Goal: Task Accomplishment & Management: Manage account settings

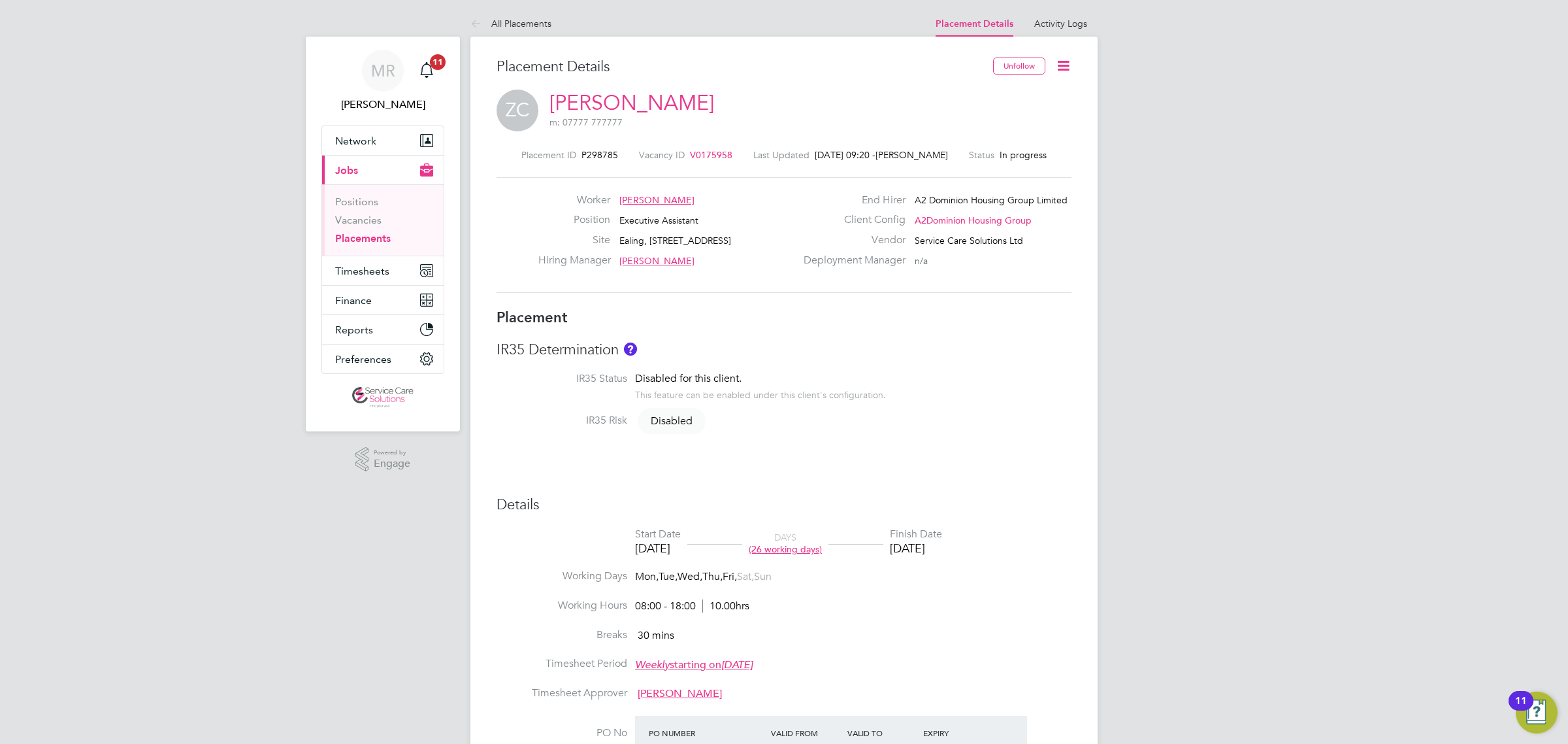
click at [1057, 66] on icon at bounding box center [1063, 65] width 16 height 16
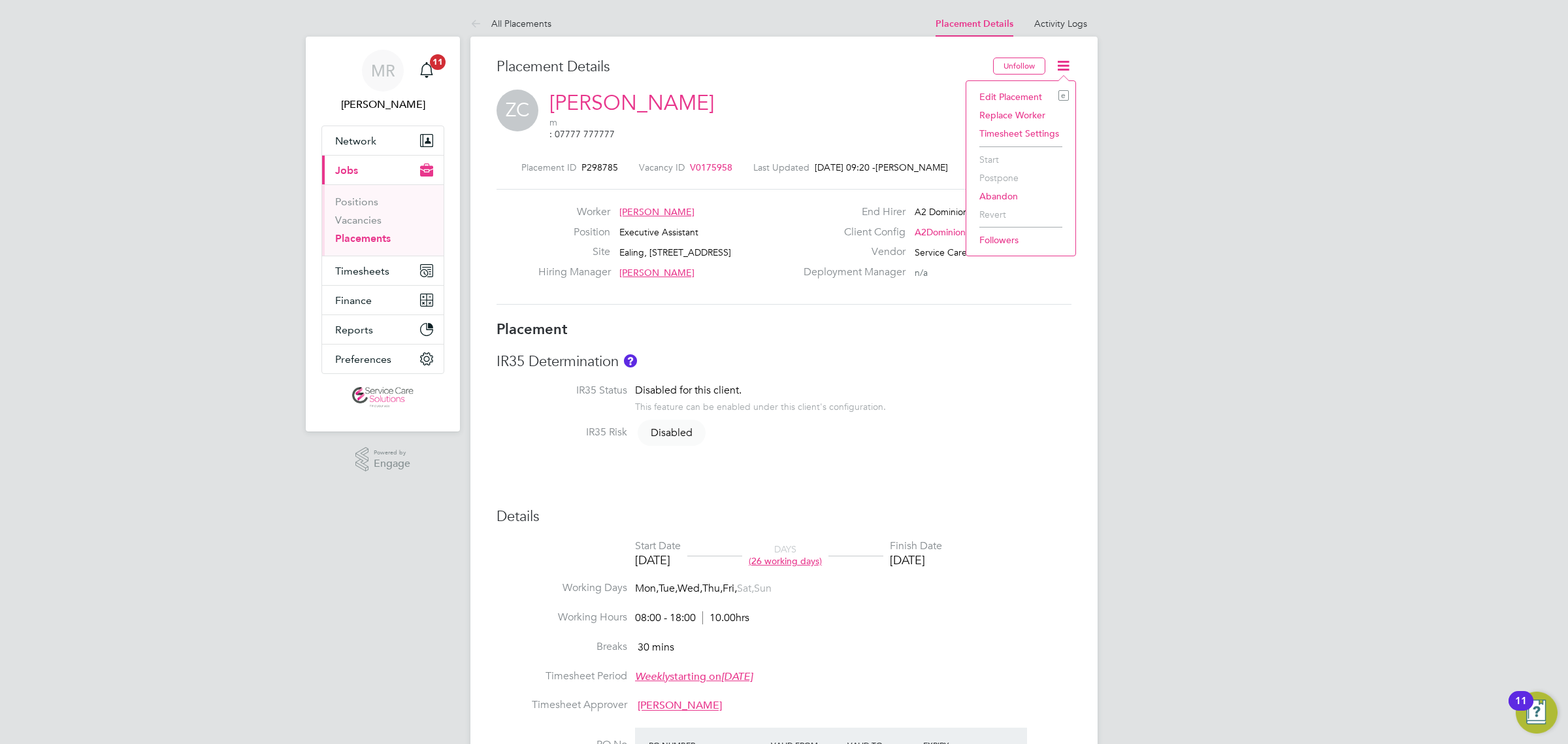
click at [1032, 93] on li "Edit Placement e" at bounding box center [1021, 97] width 96 height 19
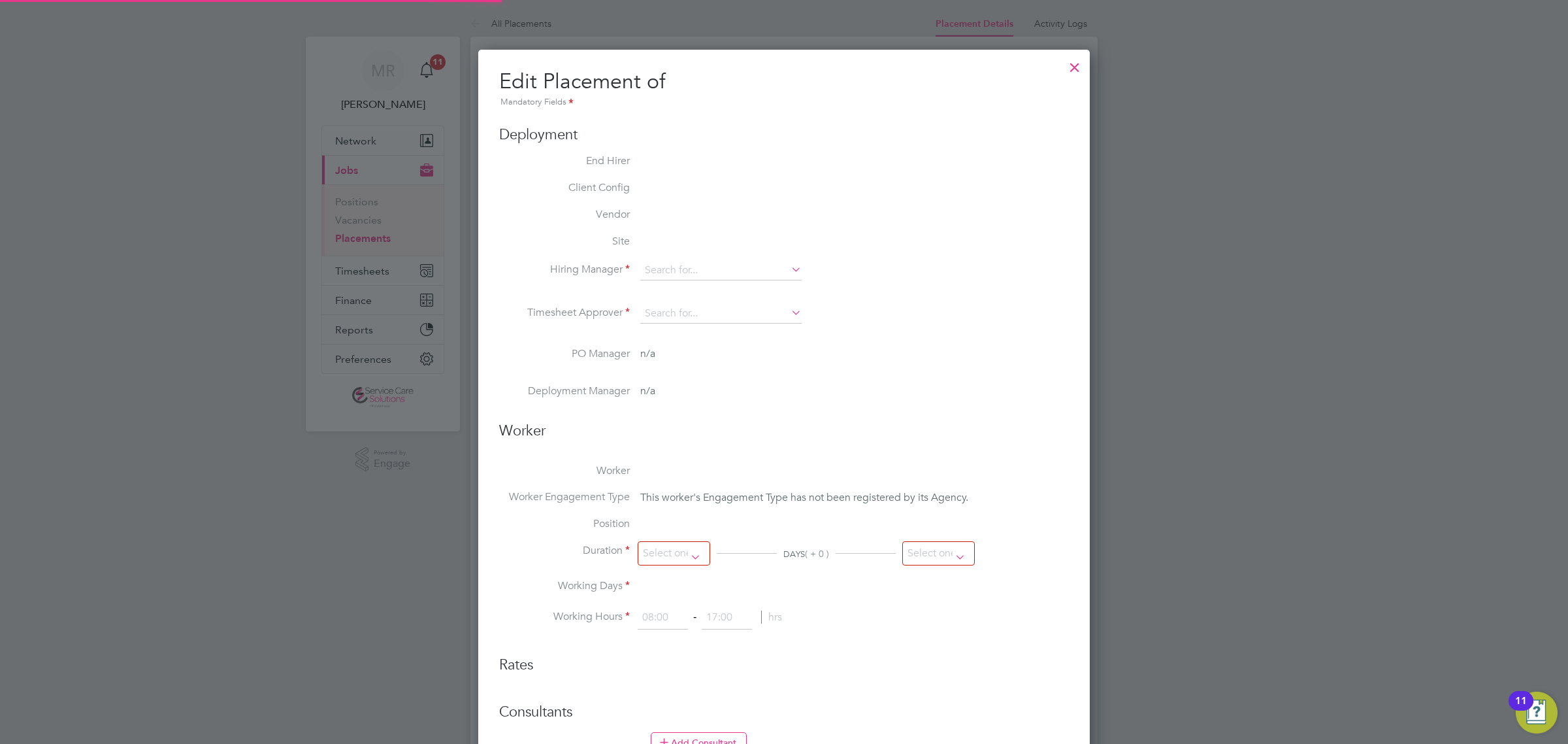
type input "Claire Prest"
type input "14 Jul 2025"
type input "18 Aug 2025"
type input "08:00"
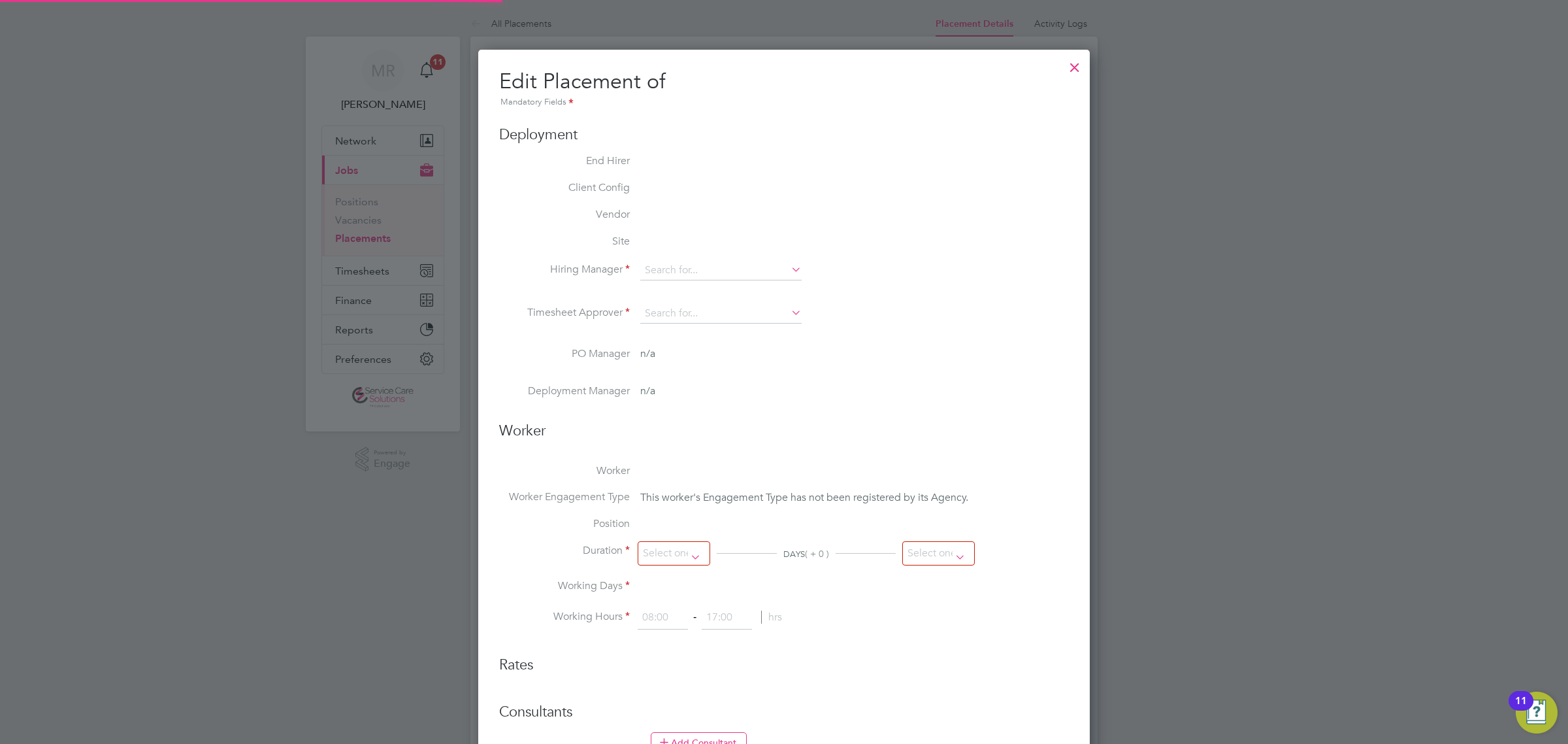
type input "18:00"
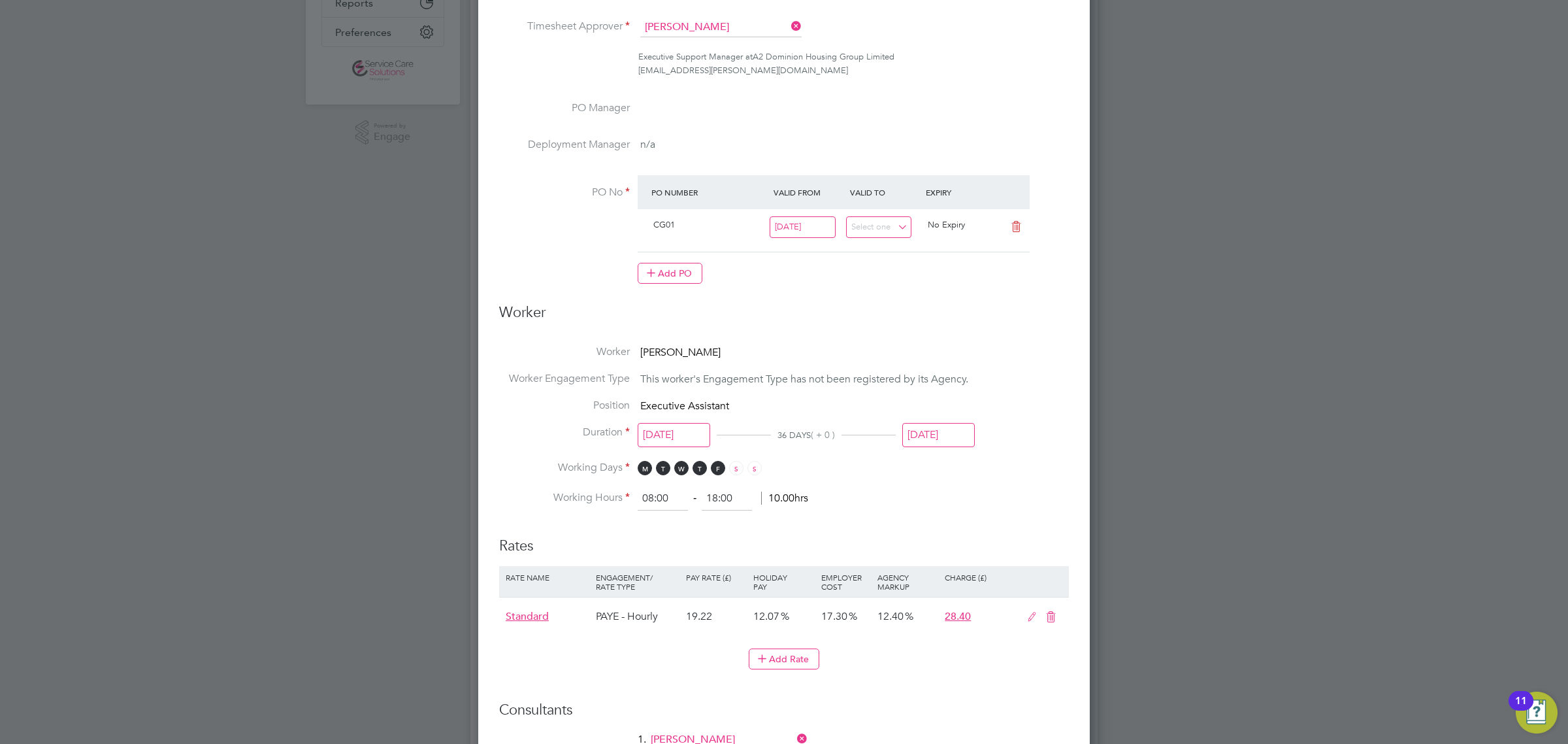
click at [929, 438] on input "18 Aug 2025" at bounding box center [939, 435] width 73 height 24
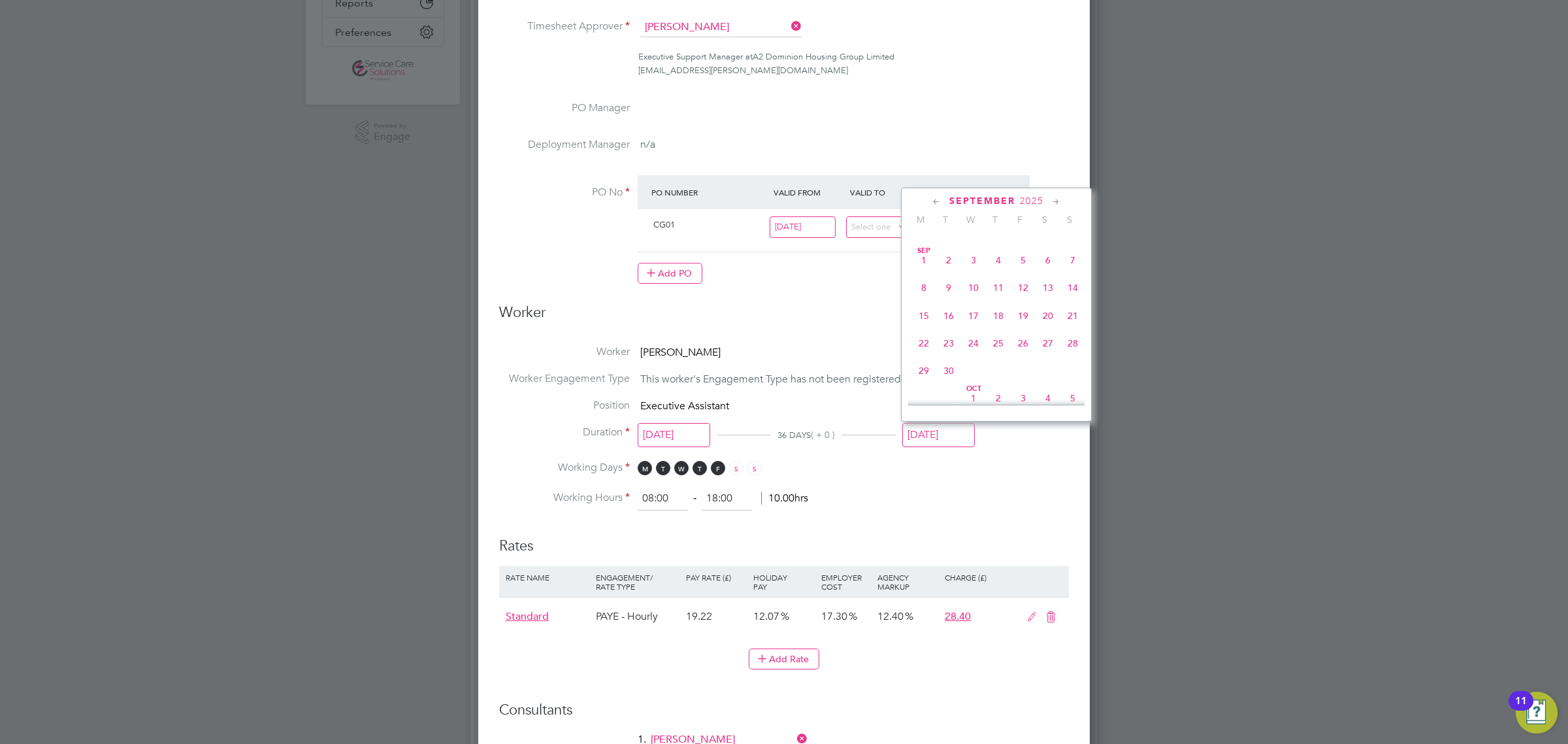
click at [919, 355] on span "22" at bounding box center [924, 343] width 25 height 25
type input "22 Sep 2025"
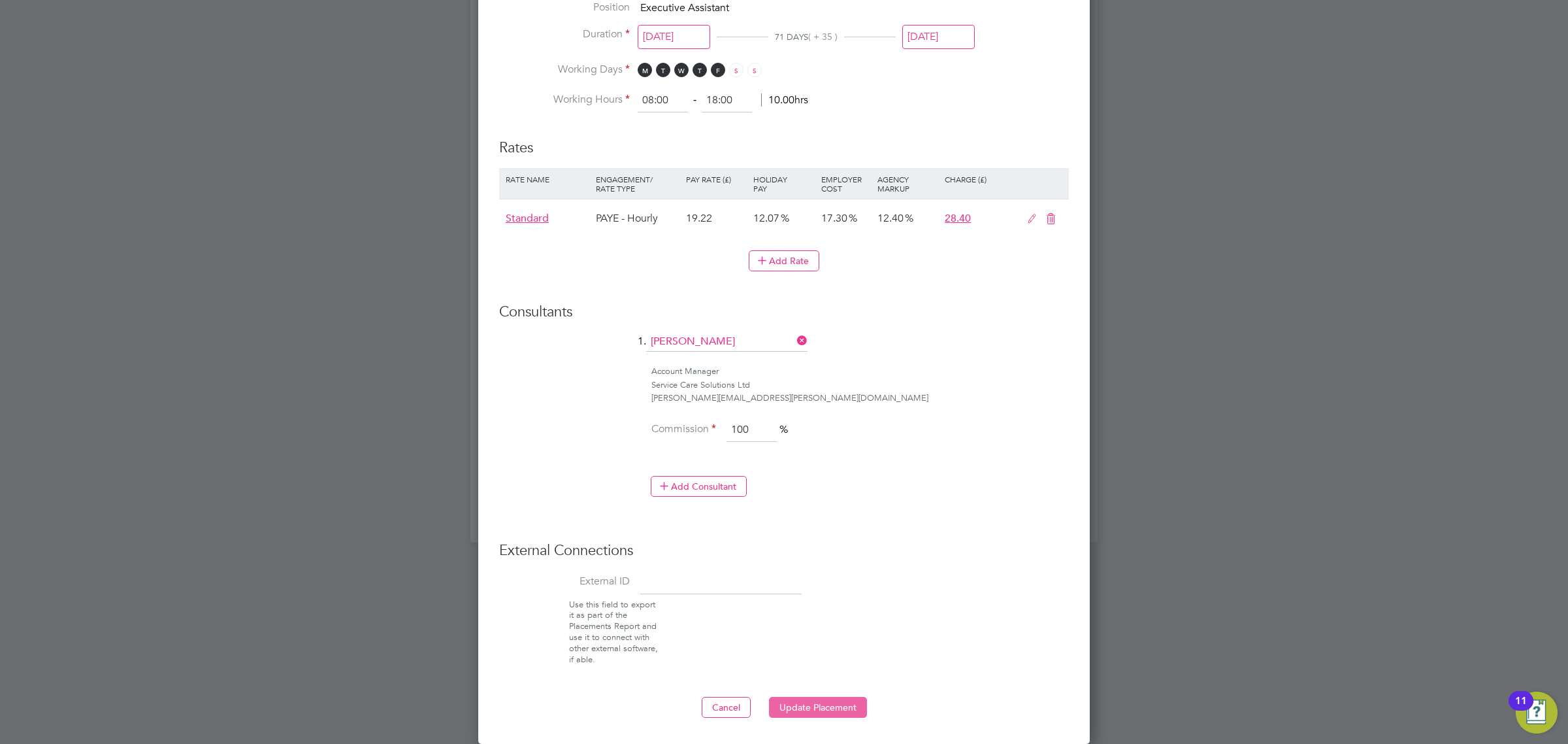
click at [834, 707] on button "Update Placement" at bounding box center [817, 707] width 98 height 21
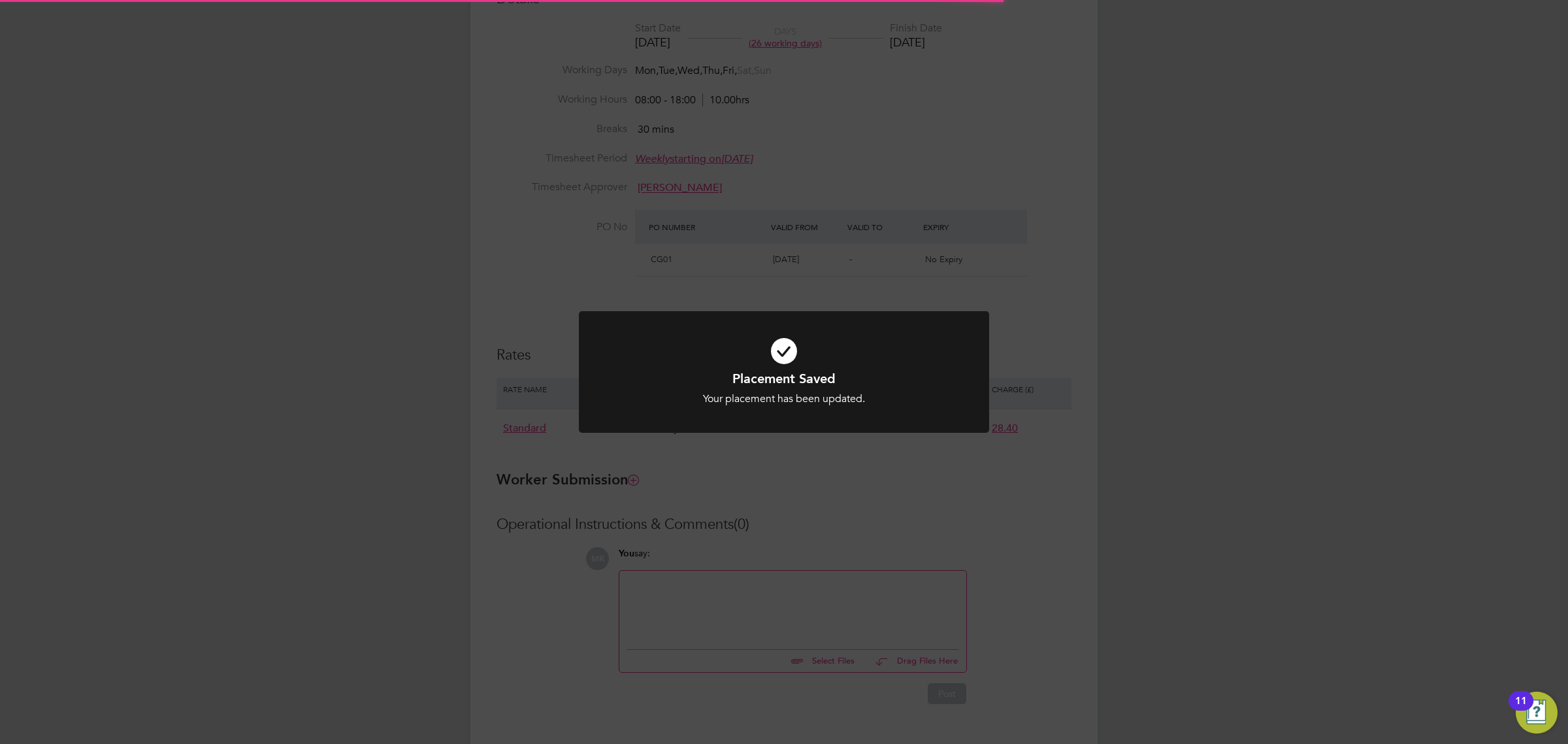
click at [1179, 553] on div "Placement Saved Your placement has been updated. Cancel Okay" at bounding box center [784, 372] width 1568 height 744
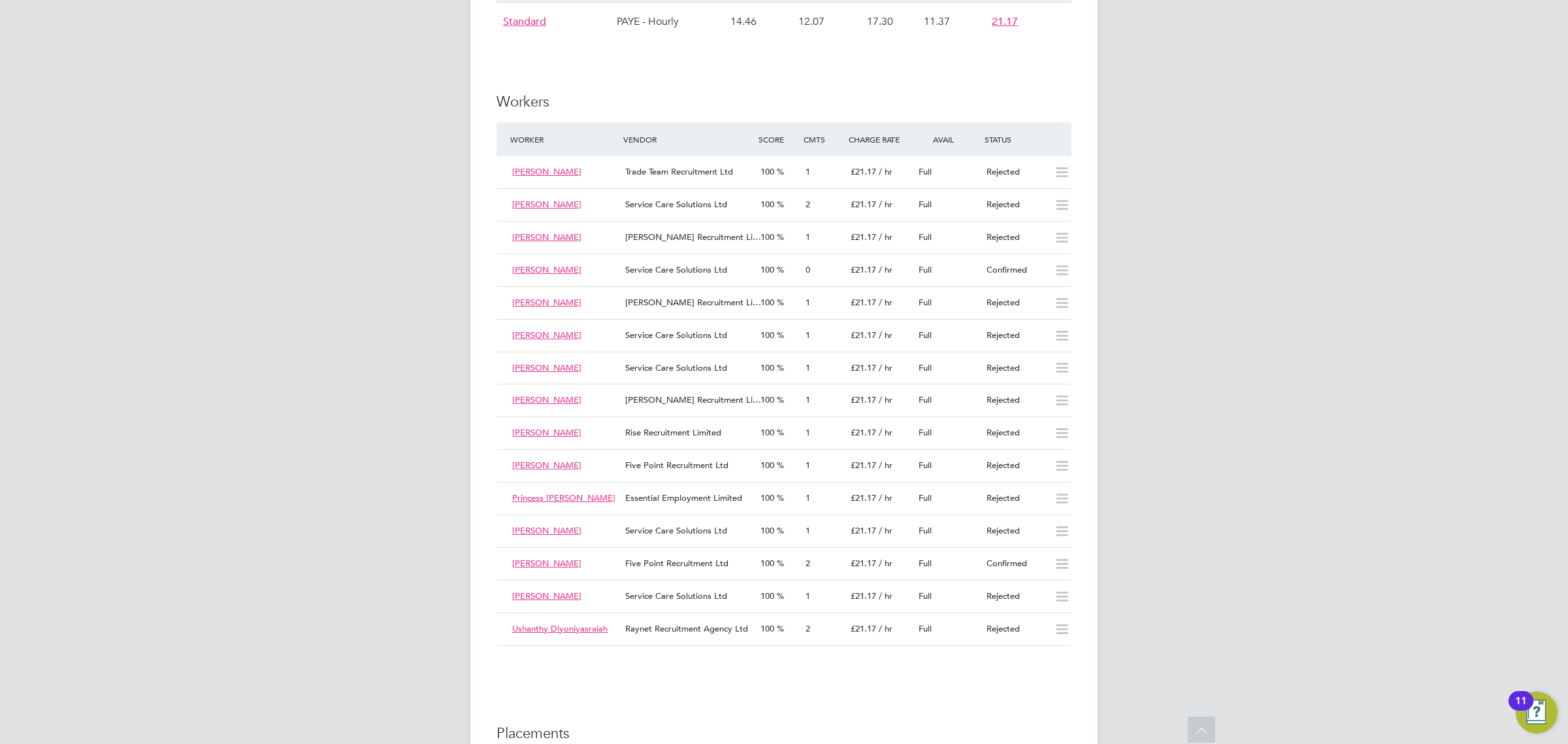
scroll to position [1389, 0]
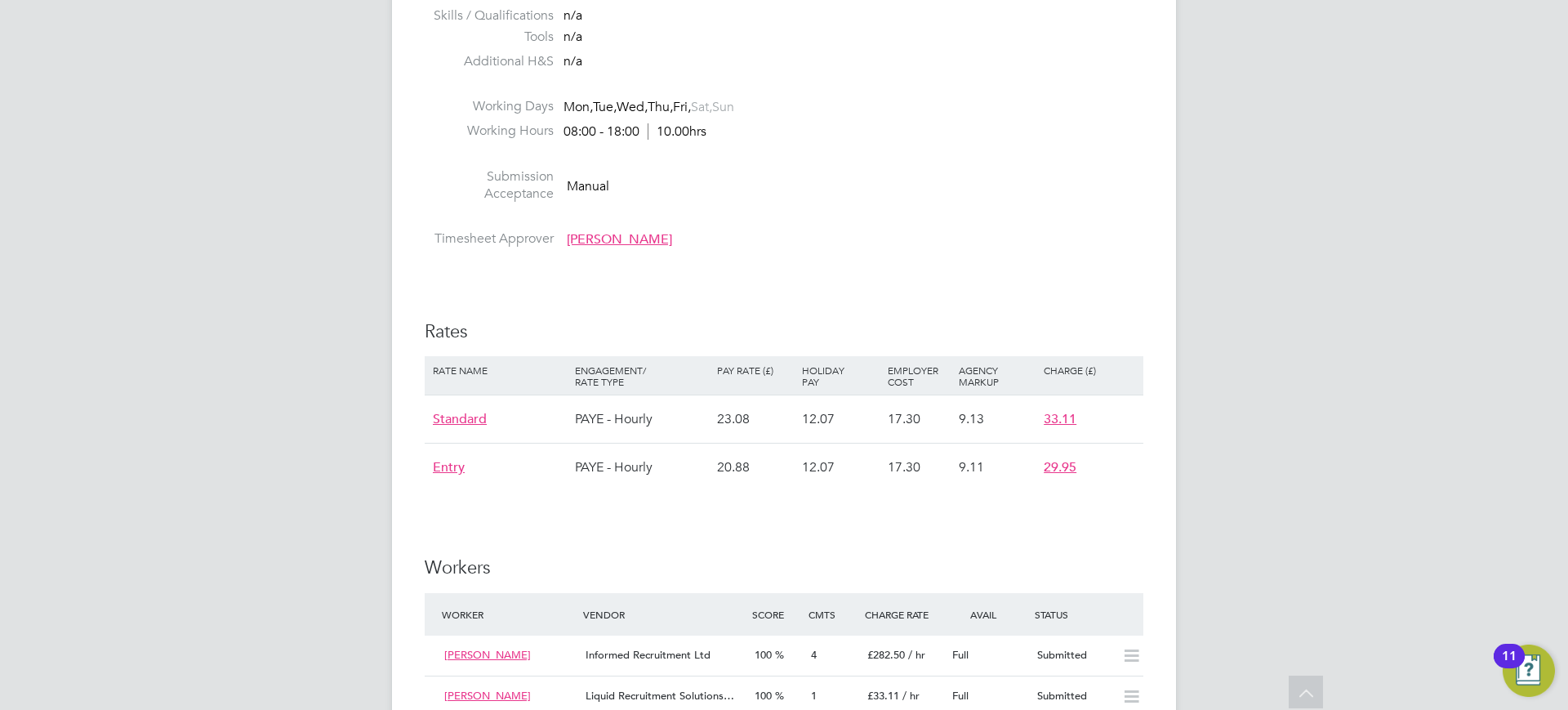
scroll to position [48, 143]
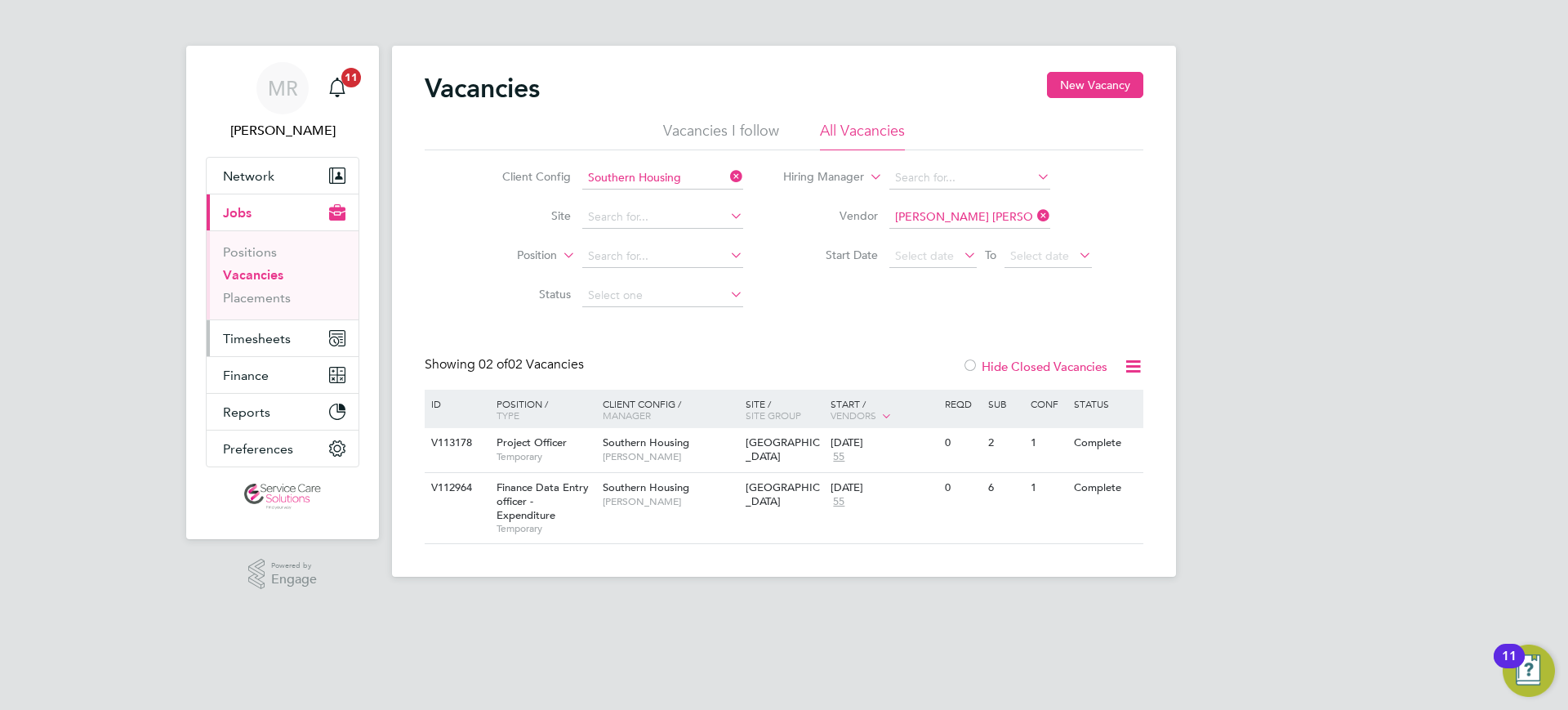
click at [251, 344] on span "Timesheets" at bounding box center [257, 338] width 68 height 15
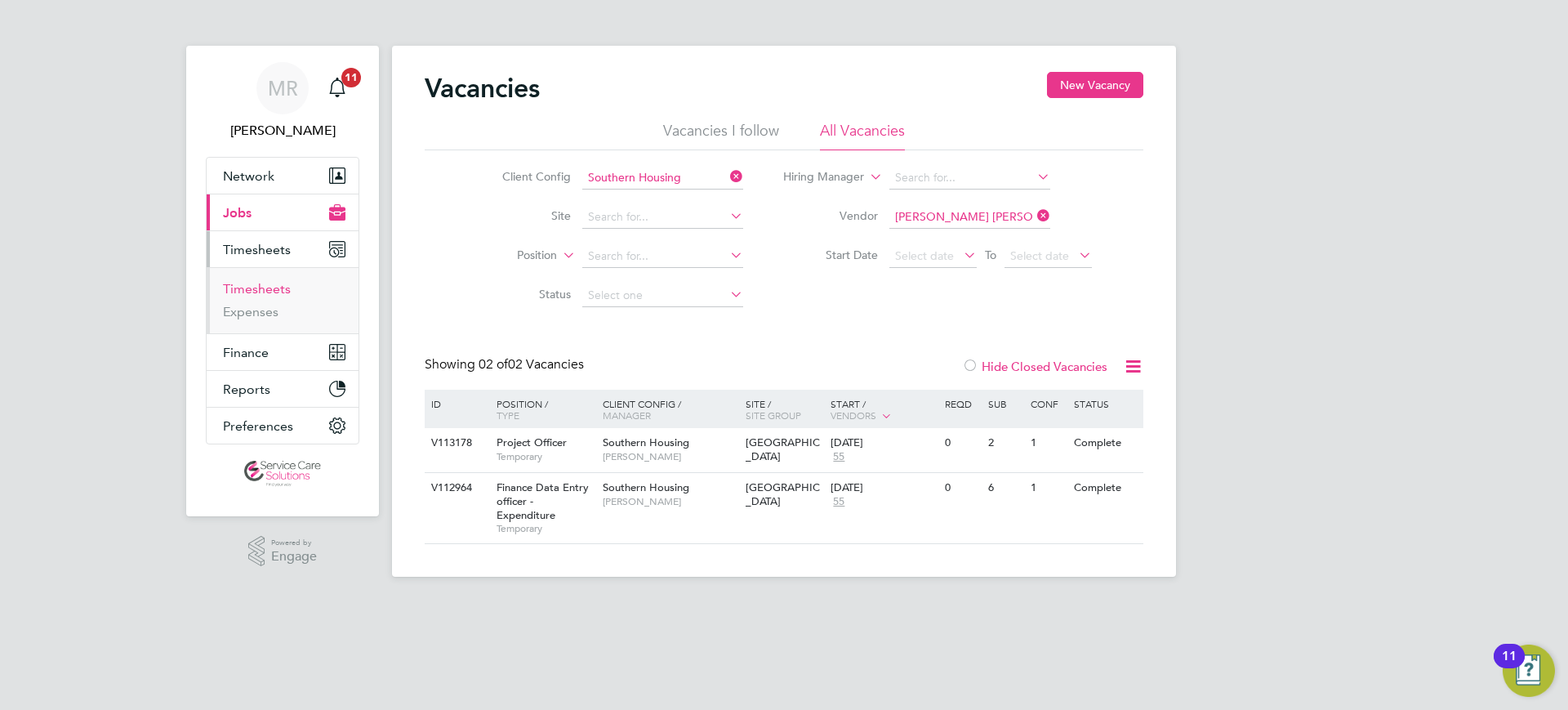
click at [261, 291] on link "Timesheets" at bounding box center [257, 288] width 68 height 15
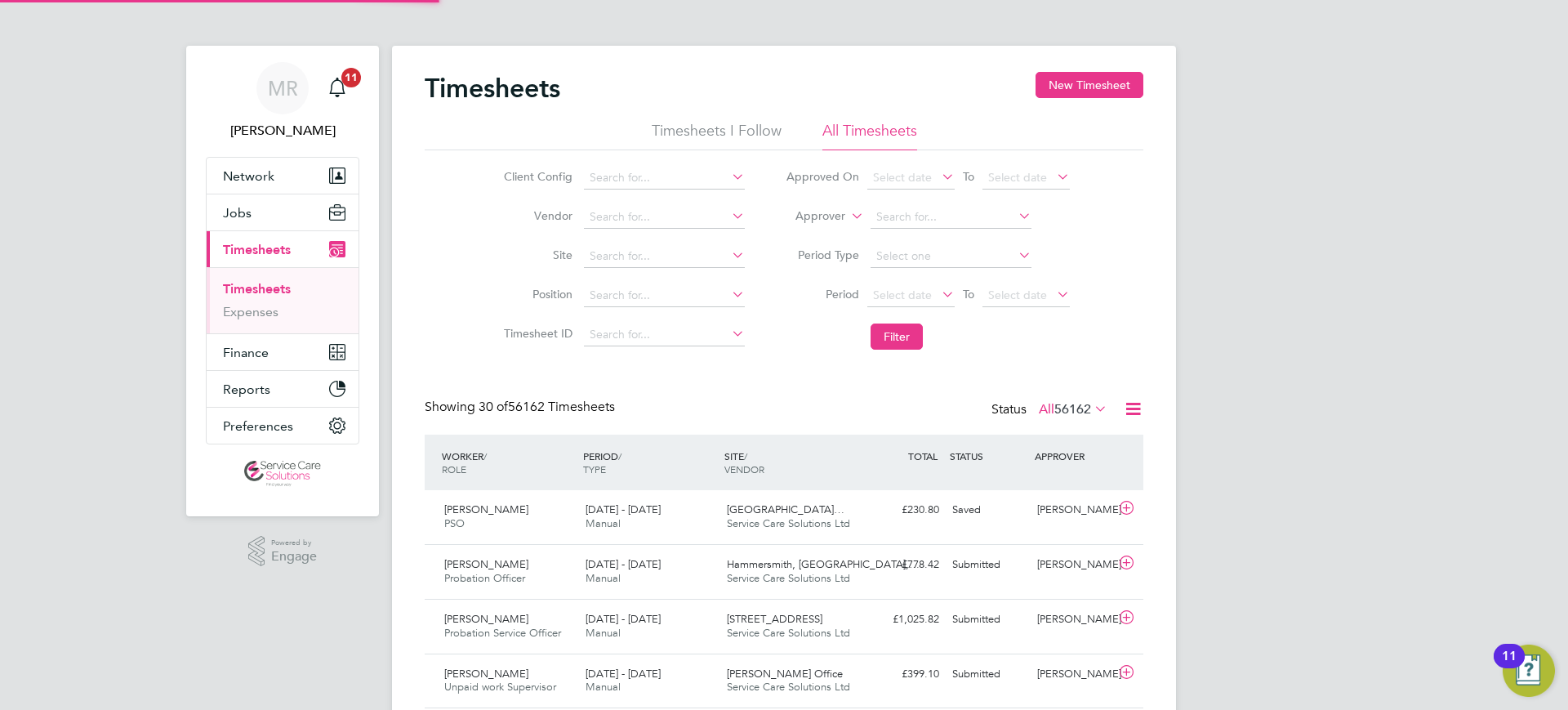
click at [804, 210] on label "Approver" at bounding box center [808, 216] width 73 height 16
click at [812, 222] on label "Approver" at bounding box center [808, 216] width 73 height 16
click at [812, 234] on li "Worker" at bounding box center [805, 235] width 81 height 21
click at [914, 215] on input at bounding box center [951, 217] width 161 height 23
click at [943, 256] on li "Hamzat Oju banire" at bounding box center [950, 262] width 163 height 22
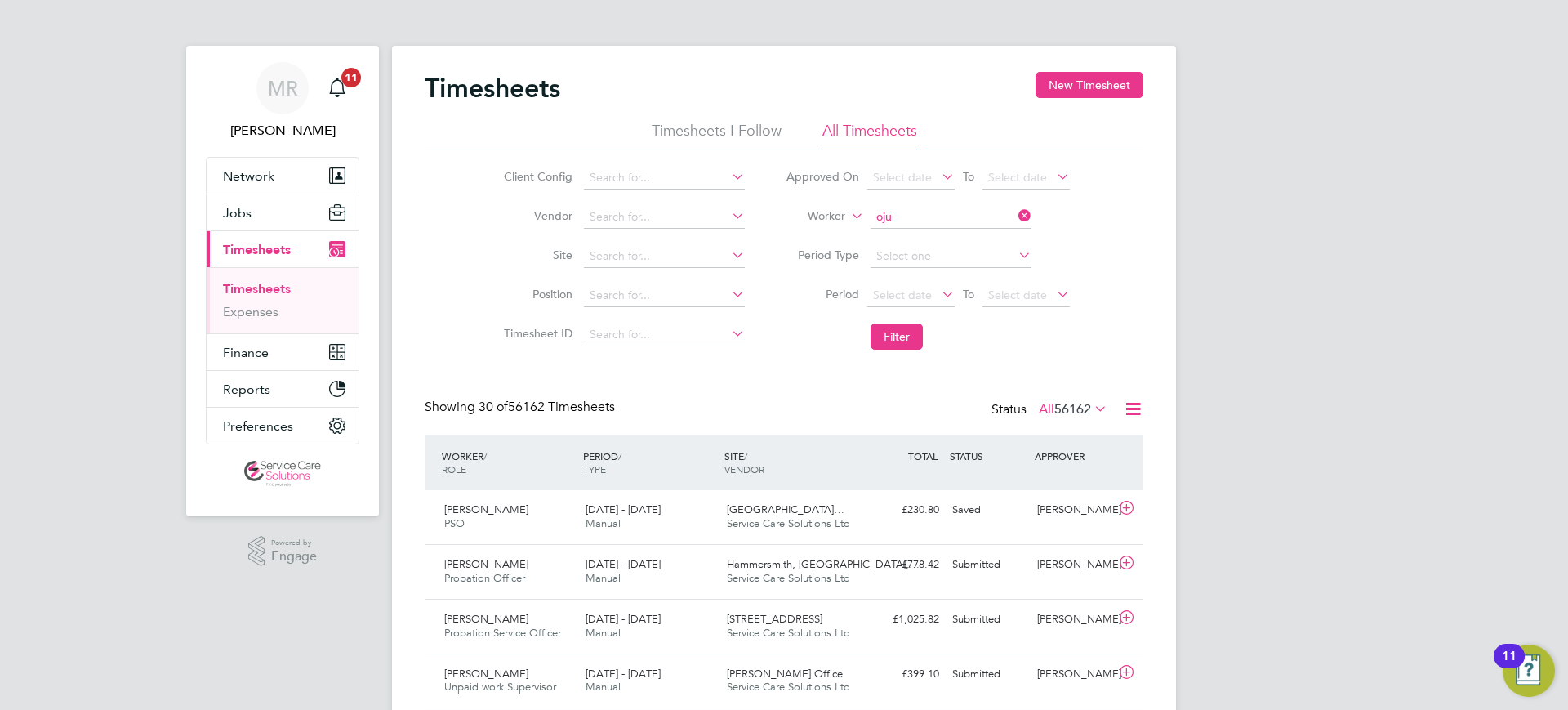
type input "Hamzat Ojubanire"
click at [892, 333] on button "Filter" at bounding box center [897, 336] width 53 height 26
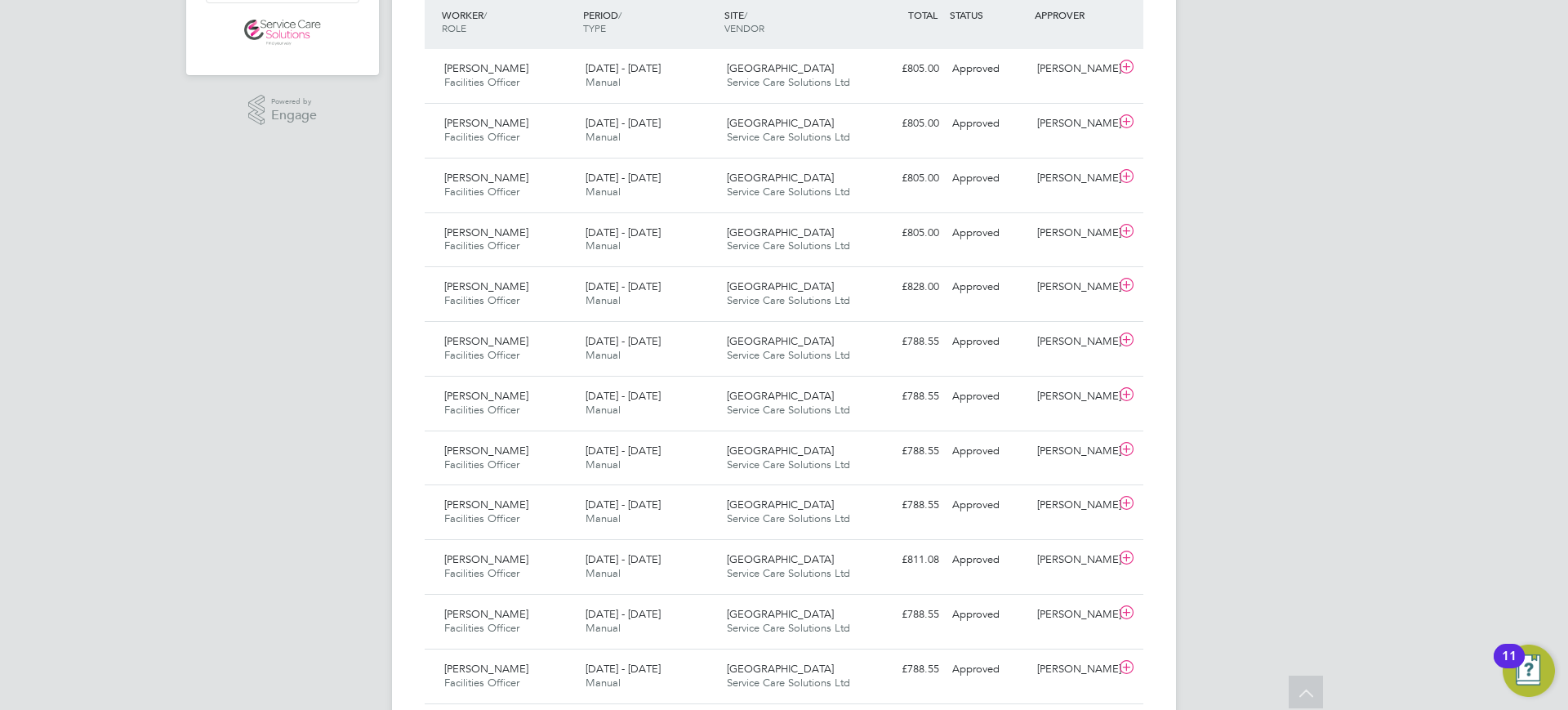
scroll to position [407, 0]
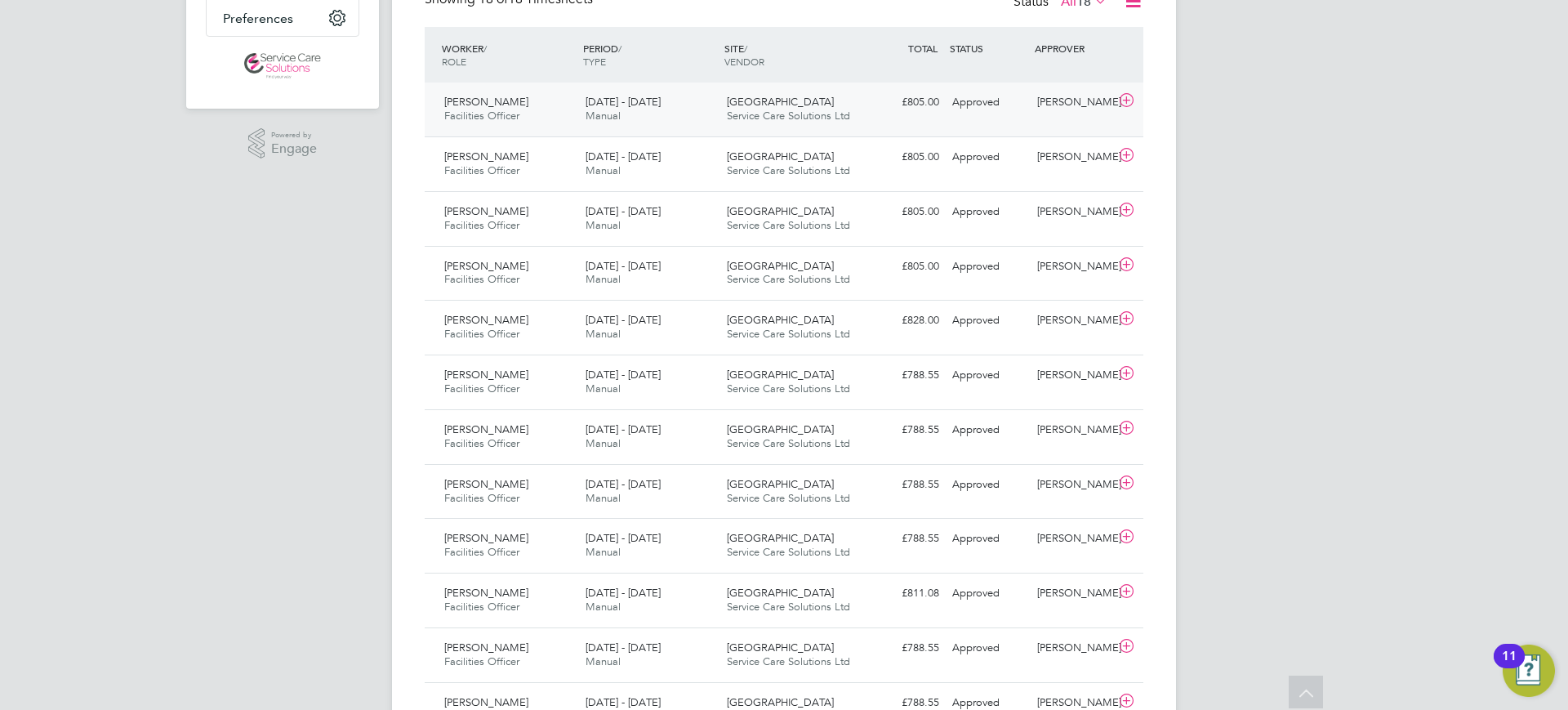
click at [733, 102] on span "Fleet House" at bounding box center [780, 102] width 107 height 14
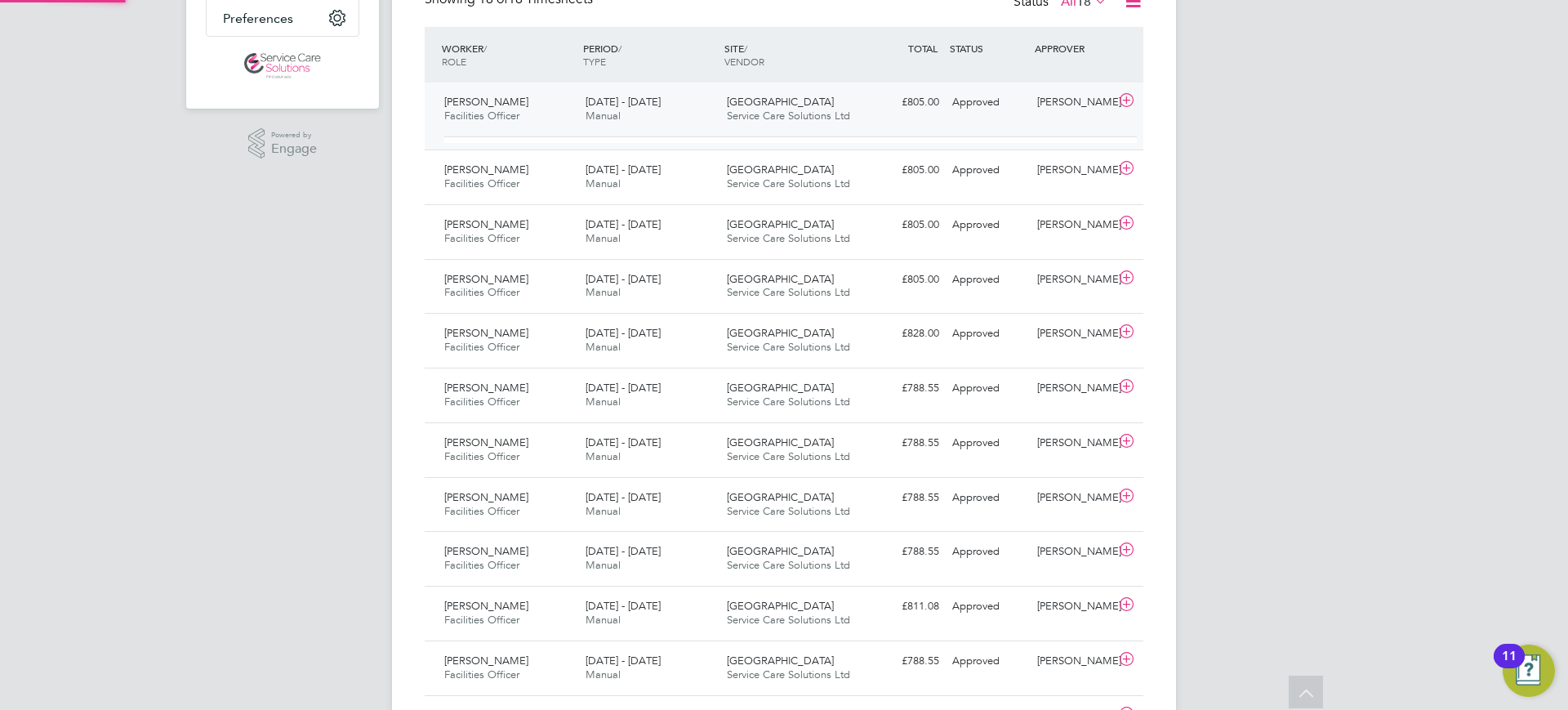
scroll to position [28, 159]
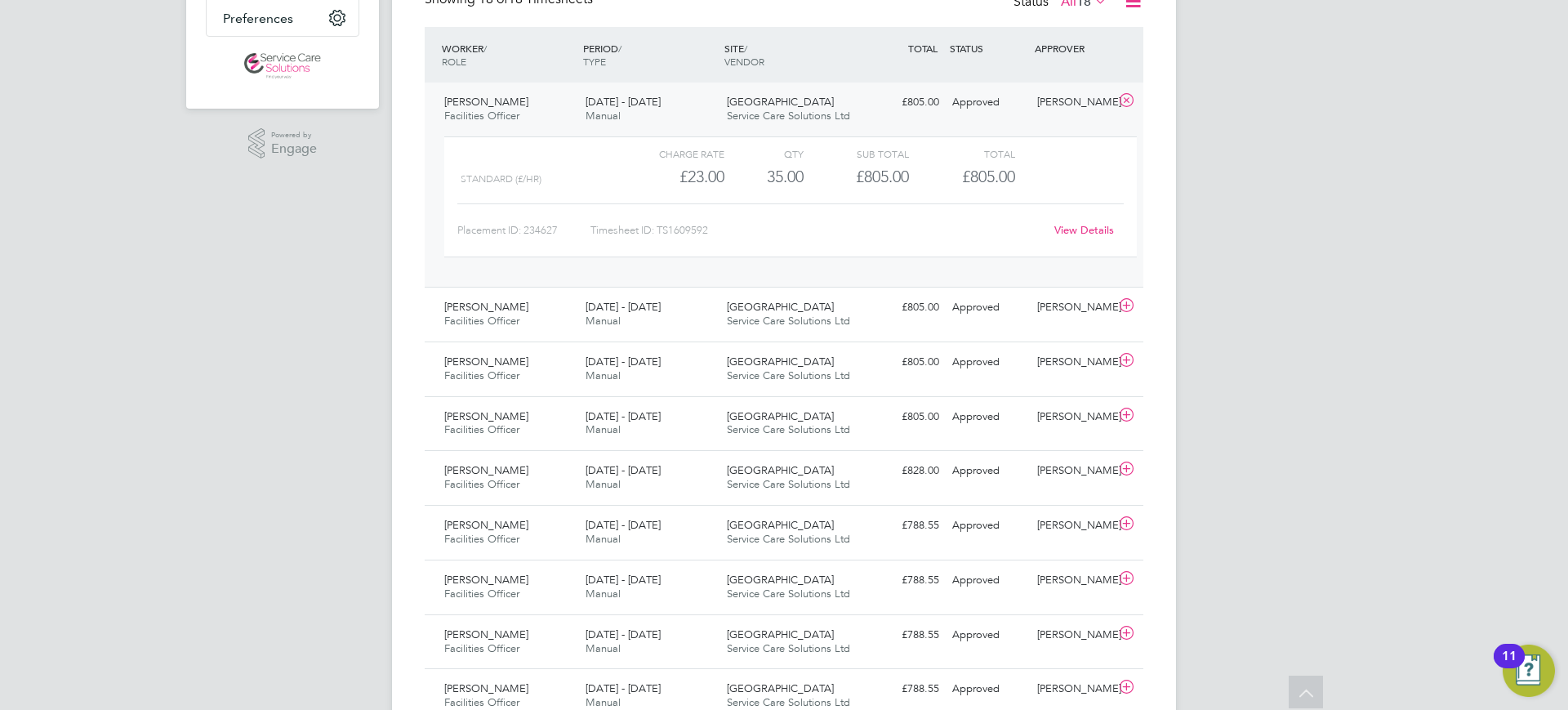
click at [1087, 238] on div "View Details" at bounding box center [1084, 230] width 80 height 26
click at [1087, 230] on link "View Details" at bounding box center [1084, 230] width 60 height 14
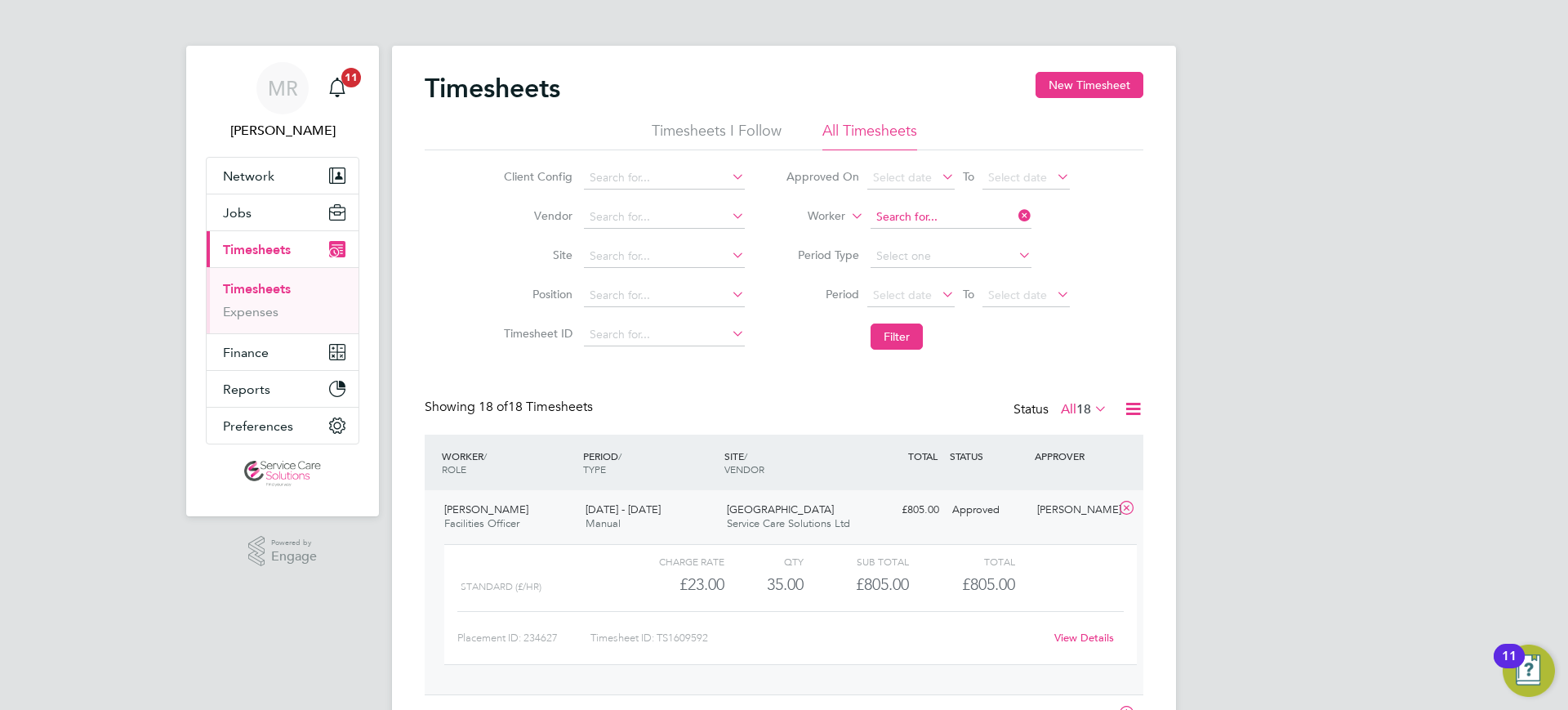
click at [978, 205] on input at bounding box center [951, 217] width 161 height 23
click at [973, 261] on b "Ad" at bounding box center [980, 262] width 15 height 14
type input "Richard Adedoyin"
click at [899, 338] on button "Filter" at bounding box center [897, 336] width 53 height 26
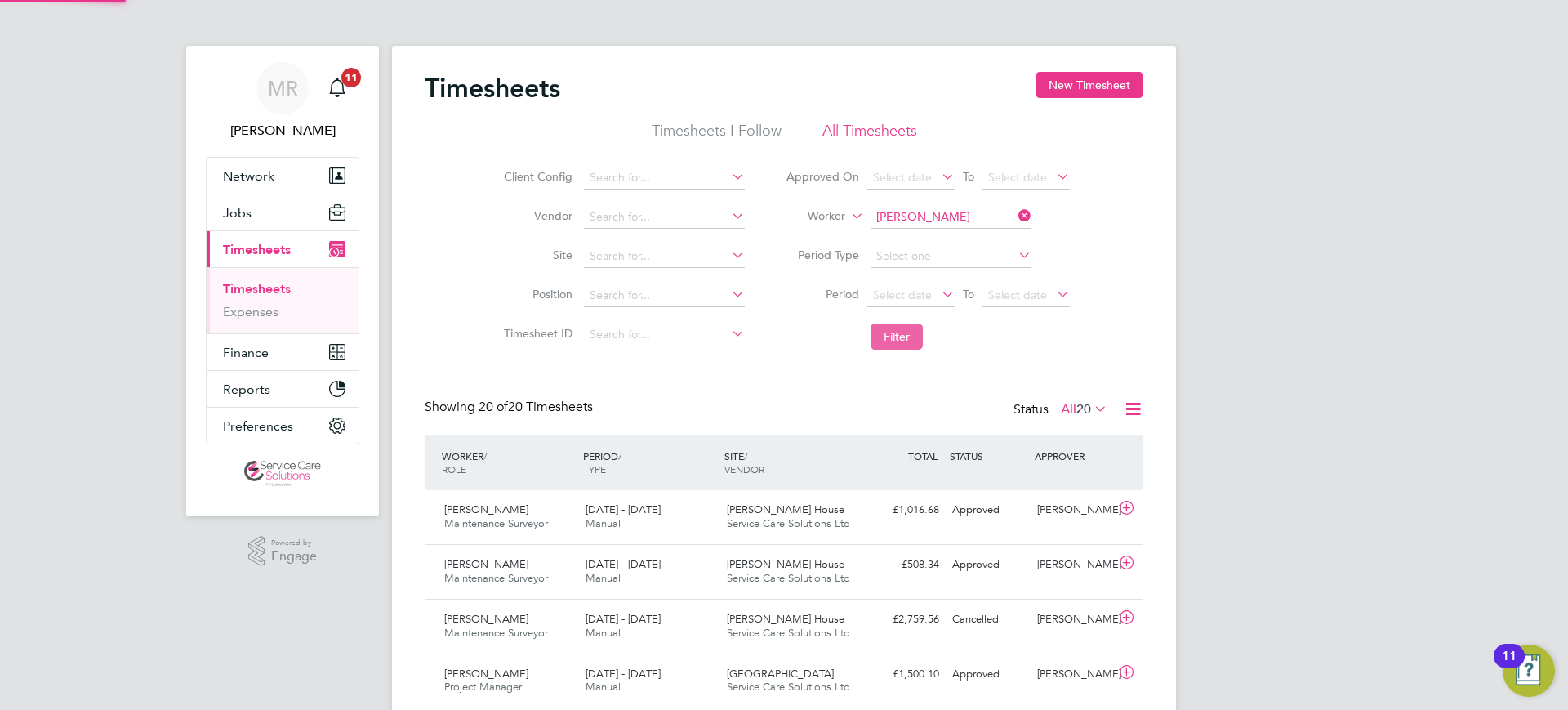
scroll to position [42, 142]
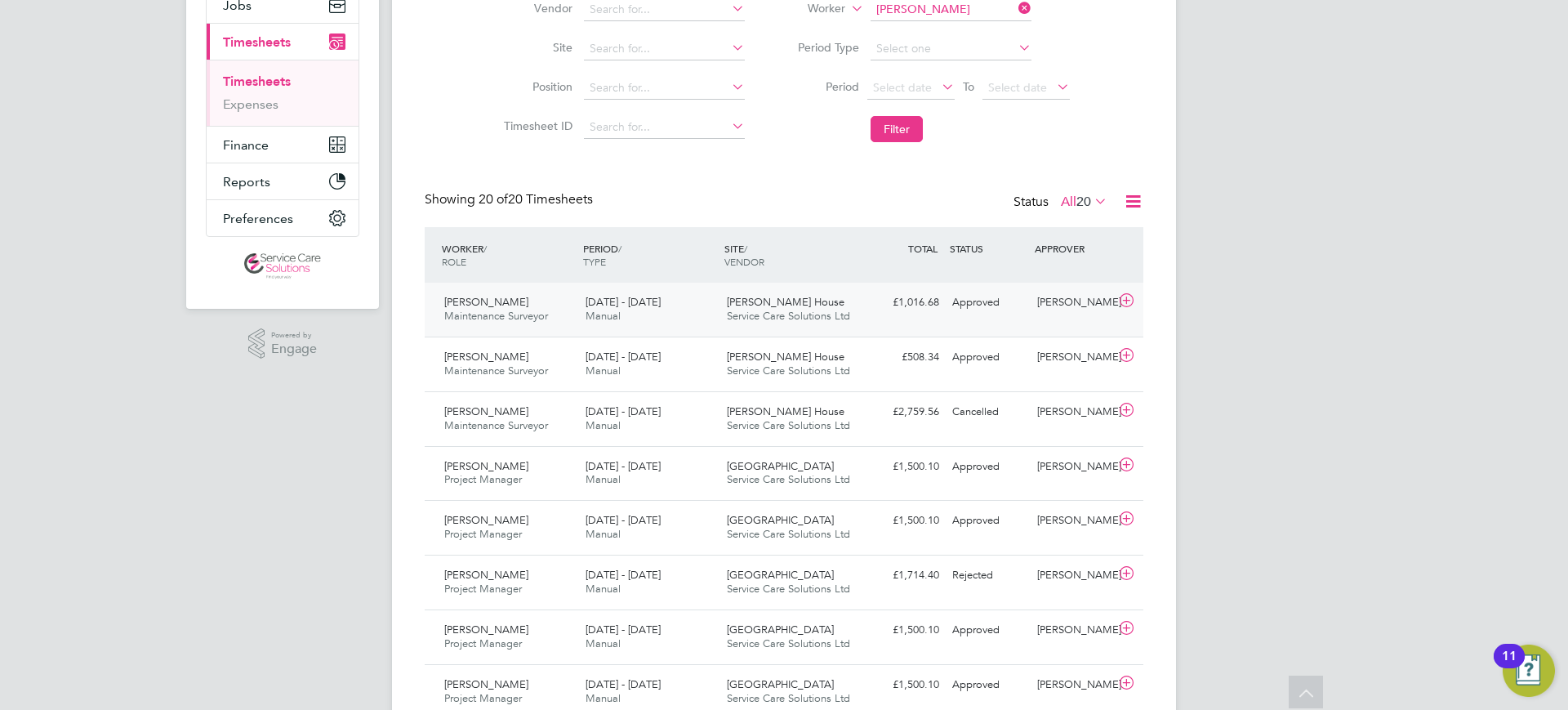
click at [713, 310] on div "26 May - 1 Jun 2025 Manual" at bounding box center [649, 310] width 141 height 41
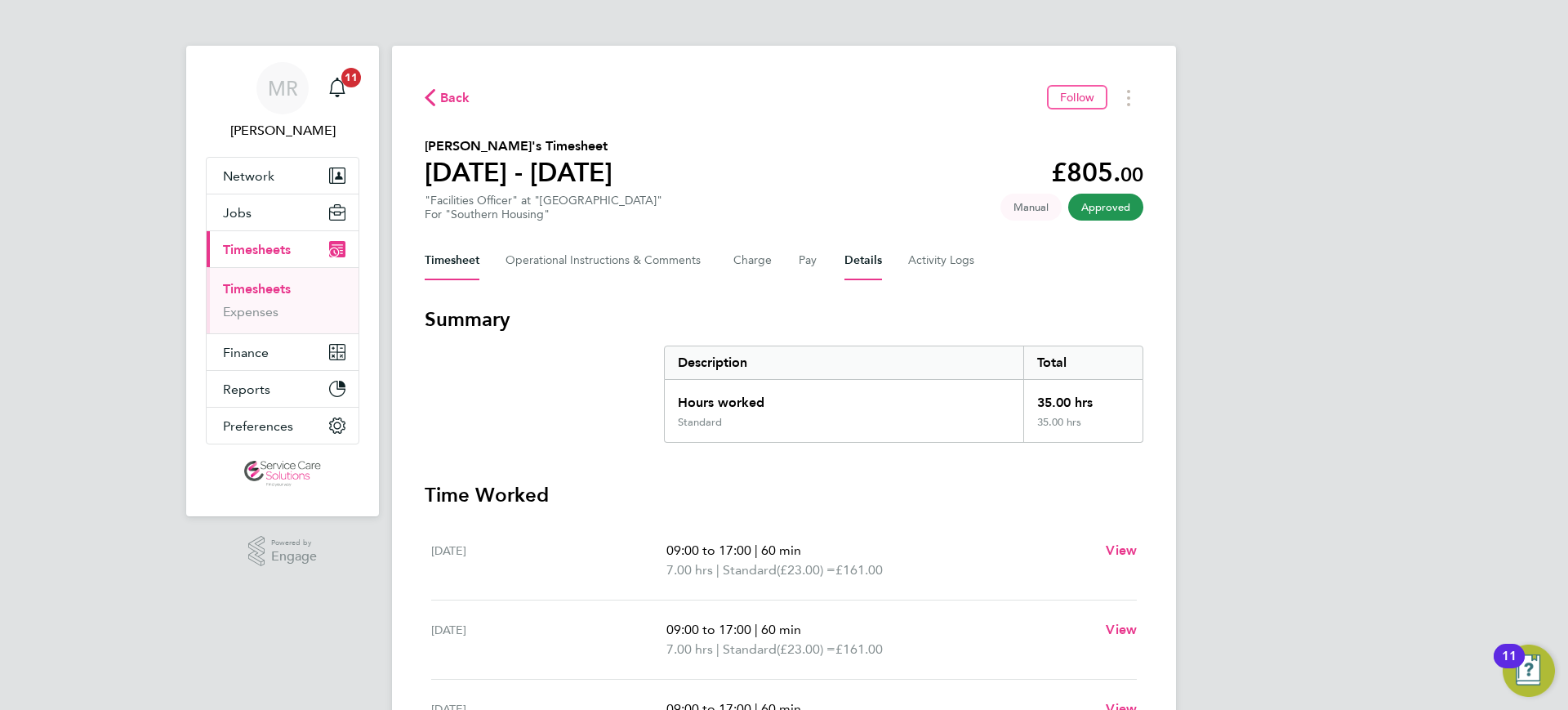
click at [866, 260] on button "Details" at bounding box center [863, 261] width 38 height 39
